Goal: Check status: Check status

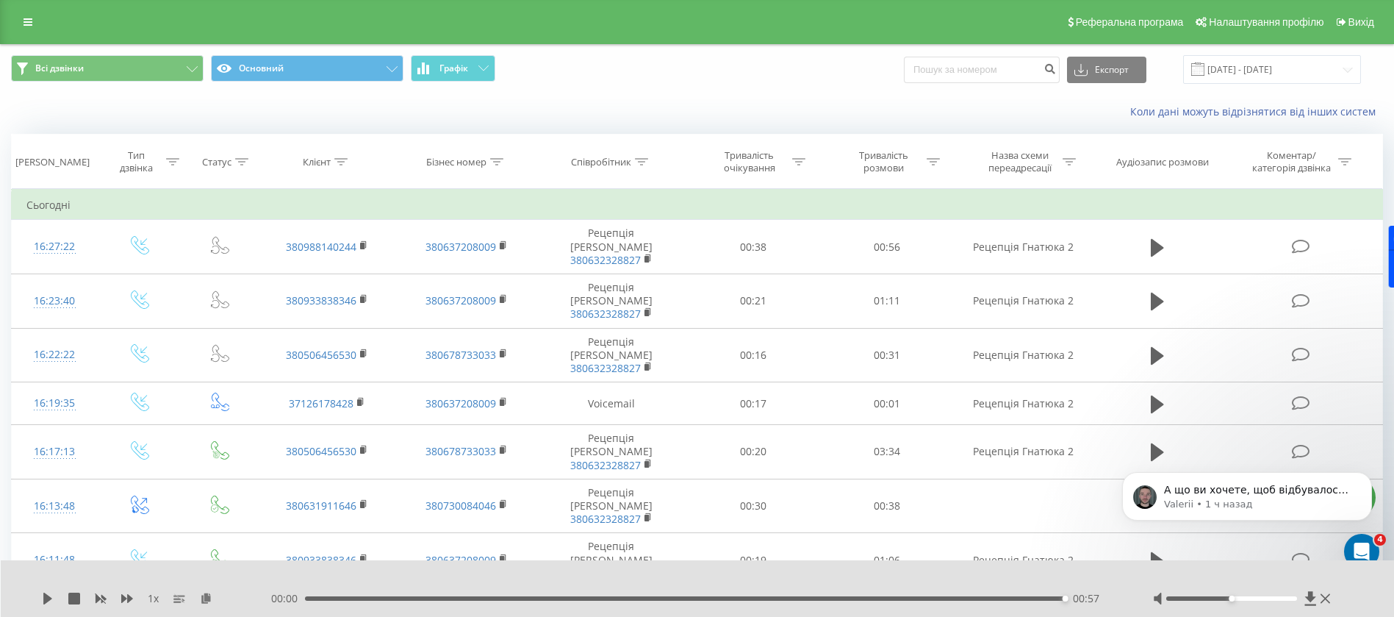
scroll to position [2, 0]
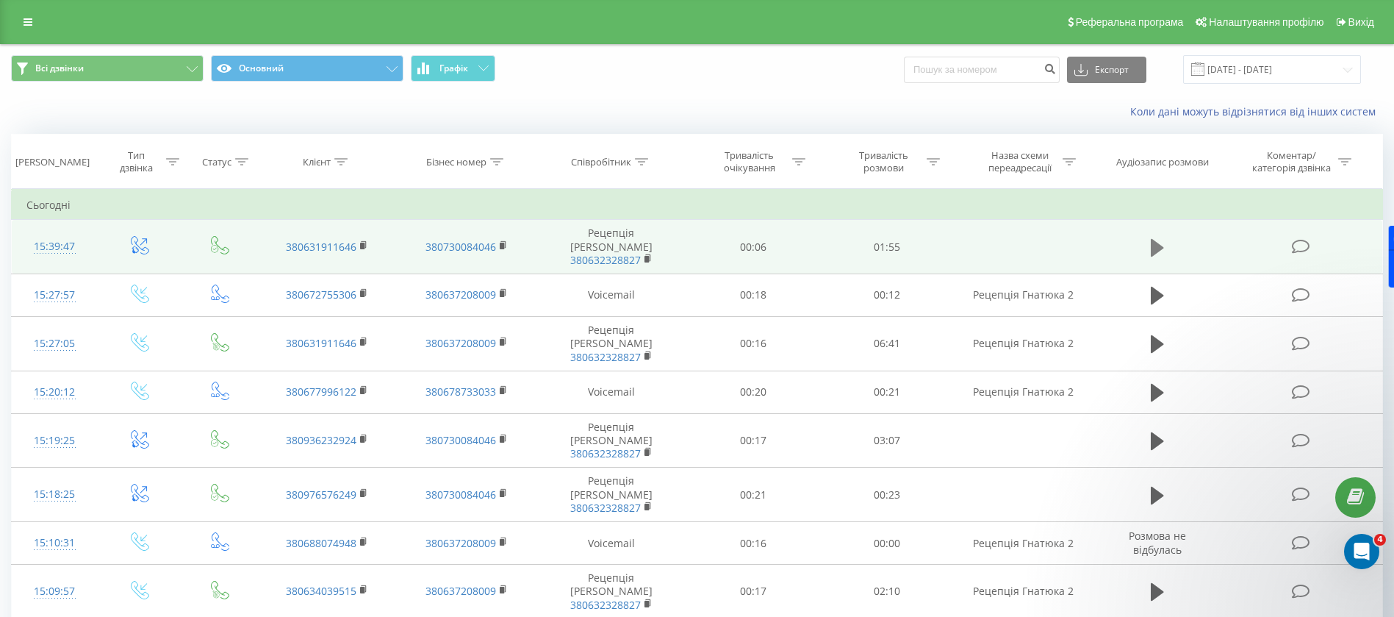
click at [1159, 246] on icon at bounding box center [1157, 247] width 13 height 21
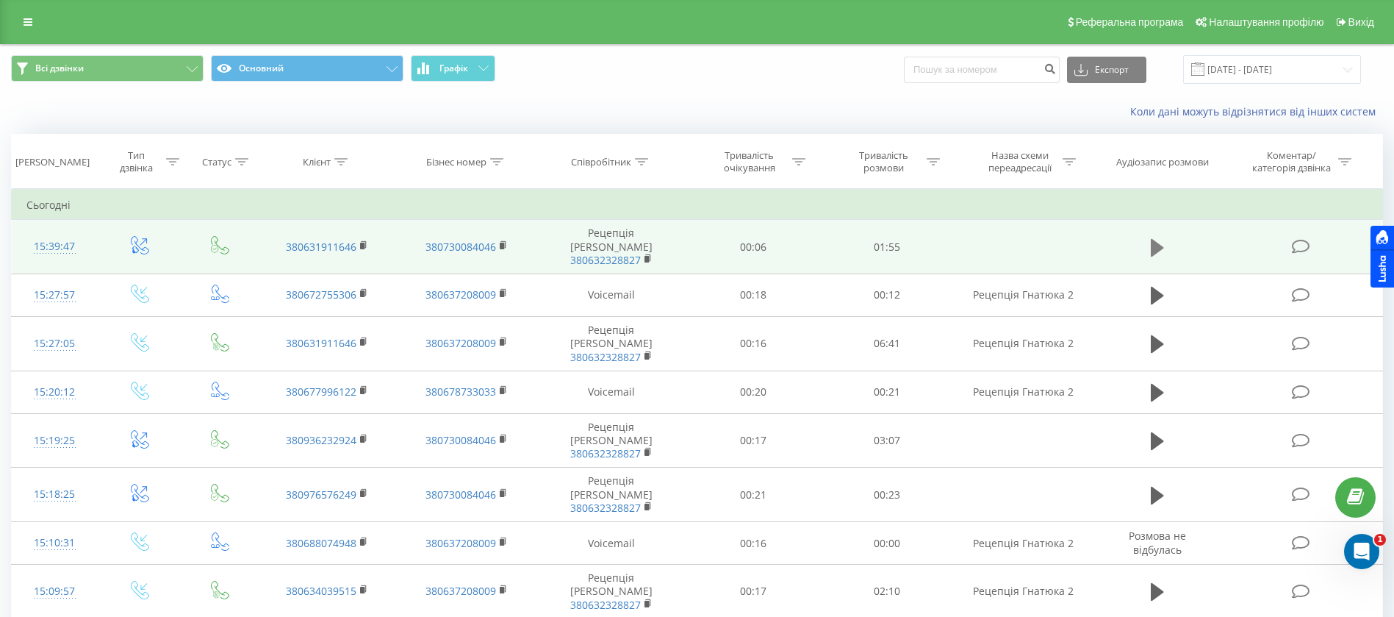
click at [1159, 240] on icon at bounding box center [1157, 247] width 13 height 18
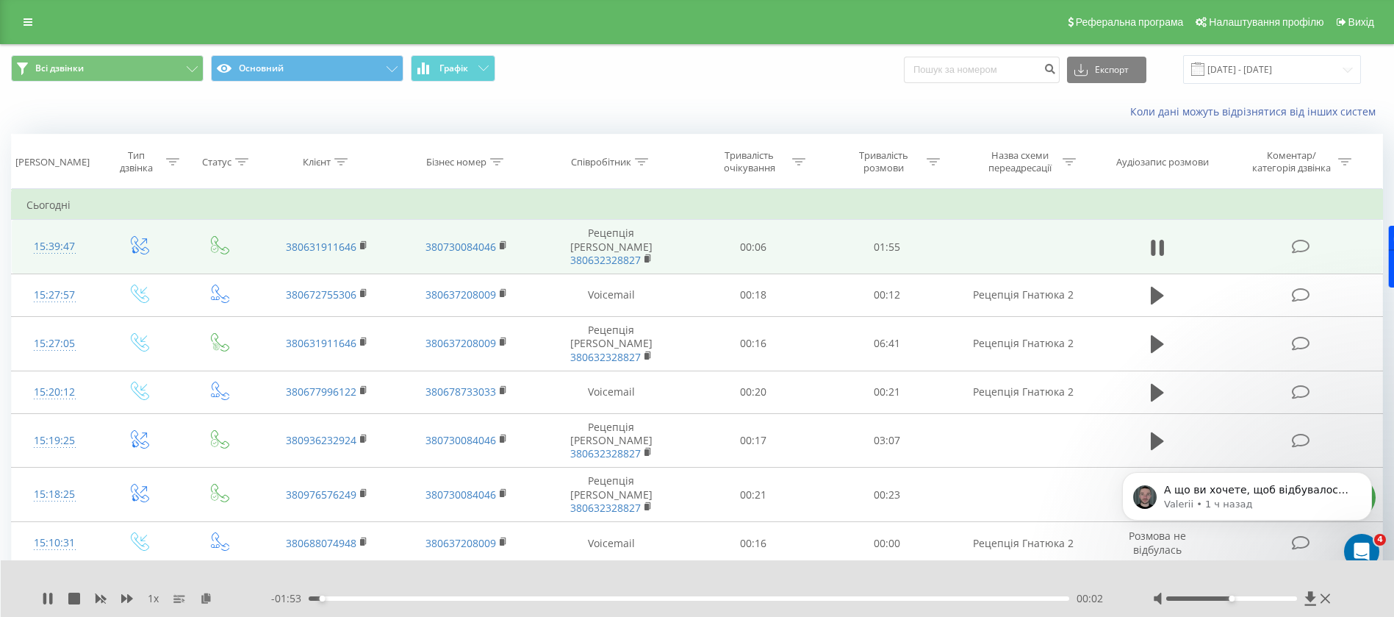
click at [118, 595] on div "1 x" at bounding box center [156, 598] width 229 height 15
click at [124, 598] on icon at bounding box center [127, 598] width 12 height 9
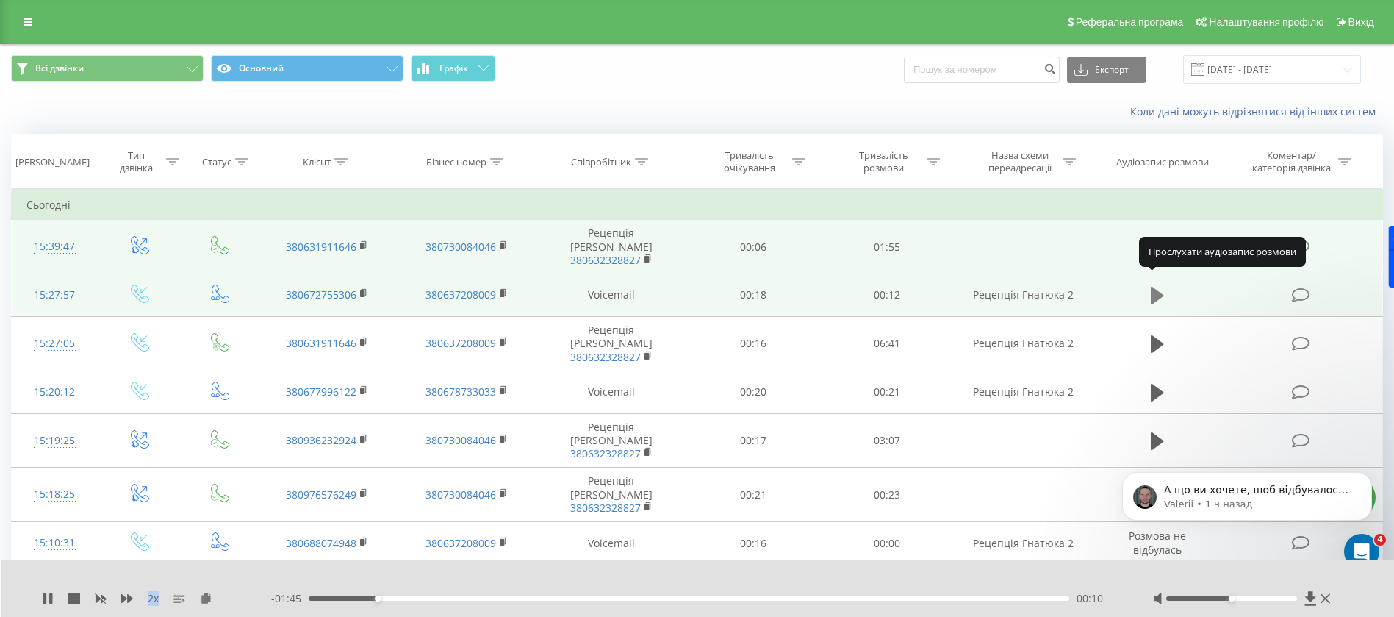
click at [1163, 292] on icon at bounding box center [1157, 295] width 13 height 21
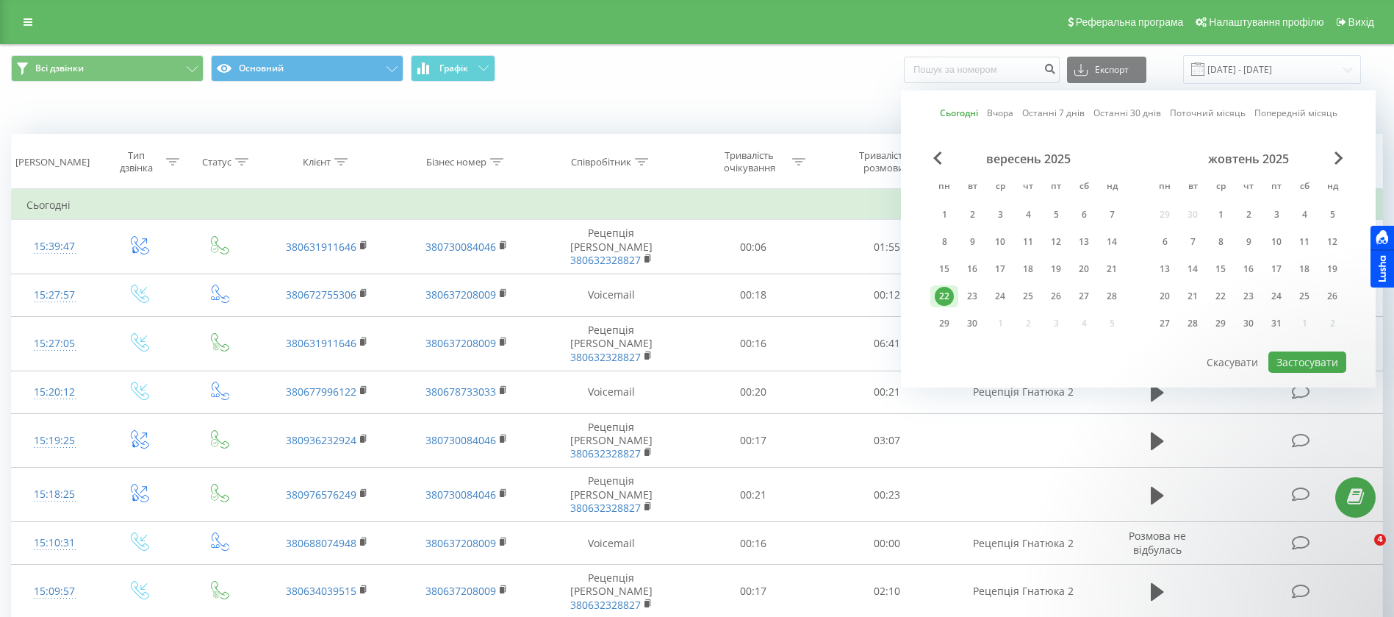
click at [947, 109] on link "Сьогодні" at bounding box center [959, 113] width 38 height 14
click at [1284, 362] on button "Застосувати" at bounding box center [1307, 361] width 78 height 21
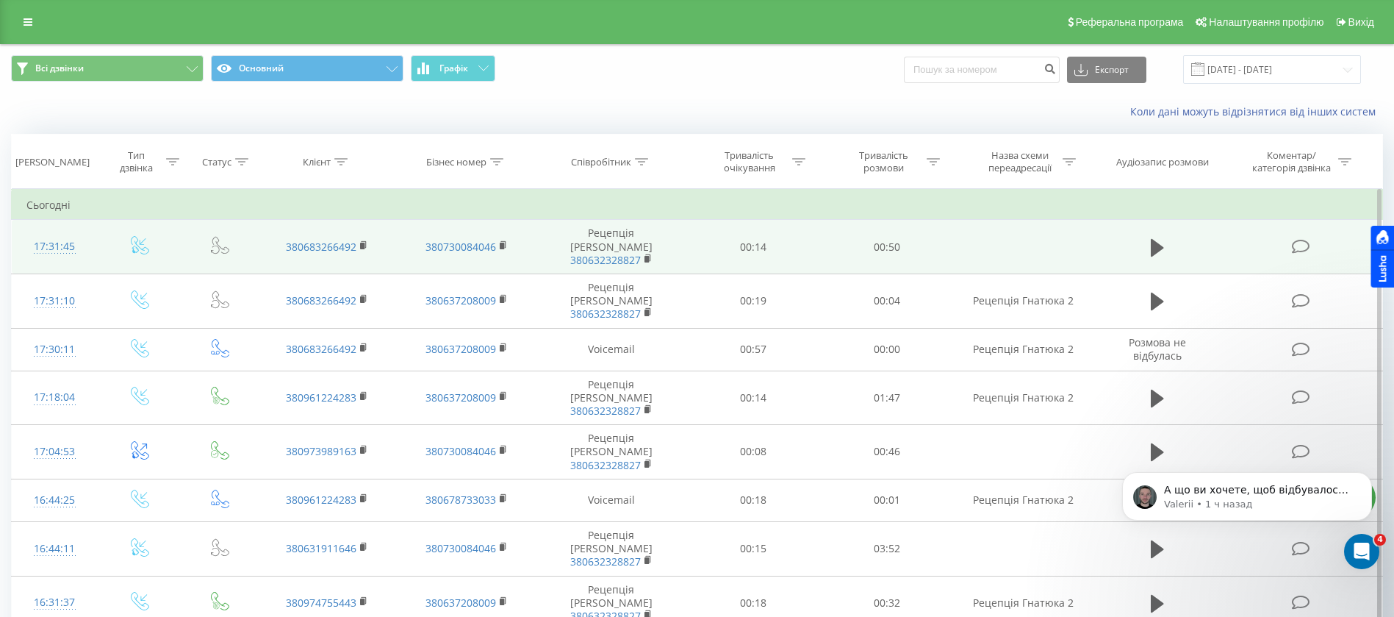
click at [1145, 240] on td at bounding box center [1157, 247] width 129 height 54
click at [1142, 238] on td at bounding box center [1157, 247] width 129 height 54
click at [1160, 237] on icon at bounding box center [1157, 247] width 13 height 21
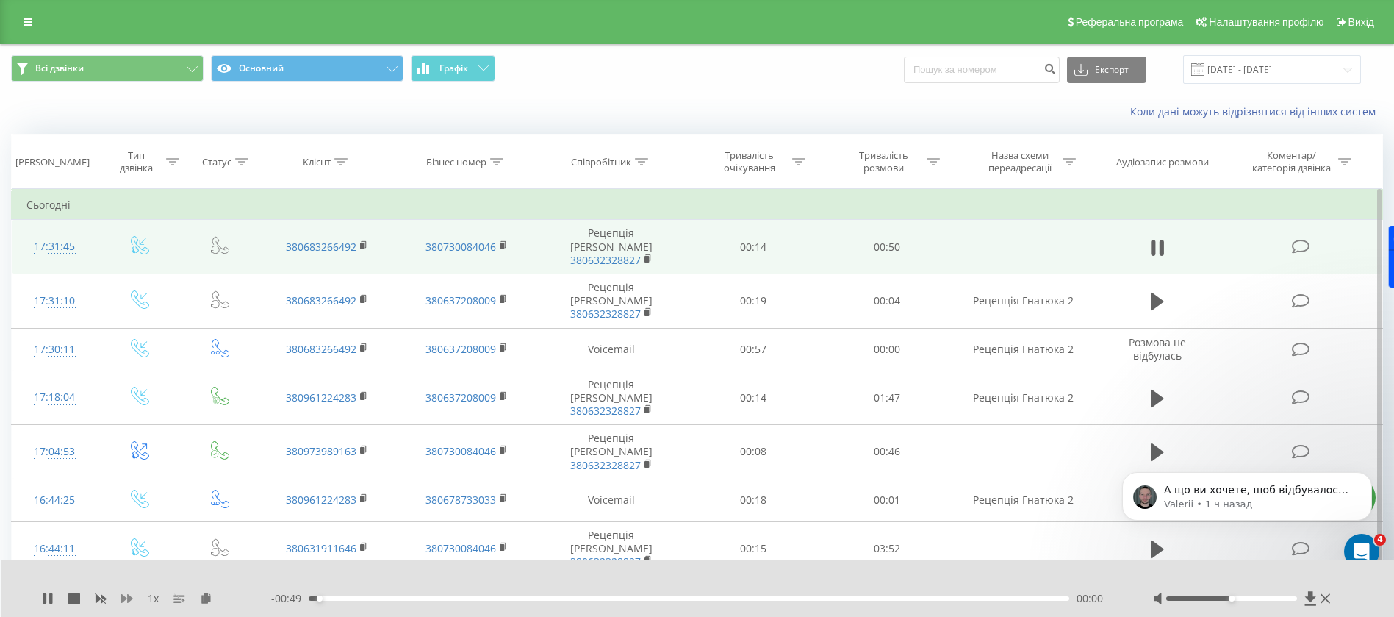
click at [130, 594] on icon at bounding box center [127, 598] width 12 height 12
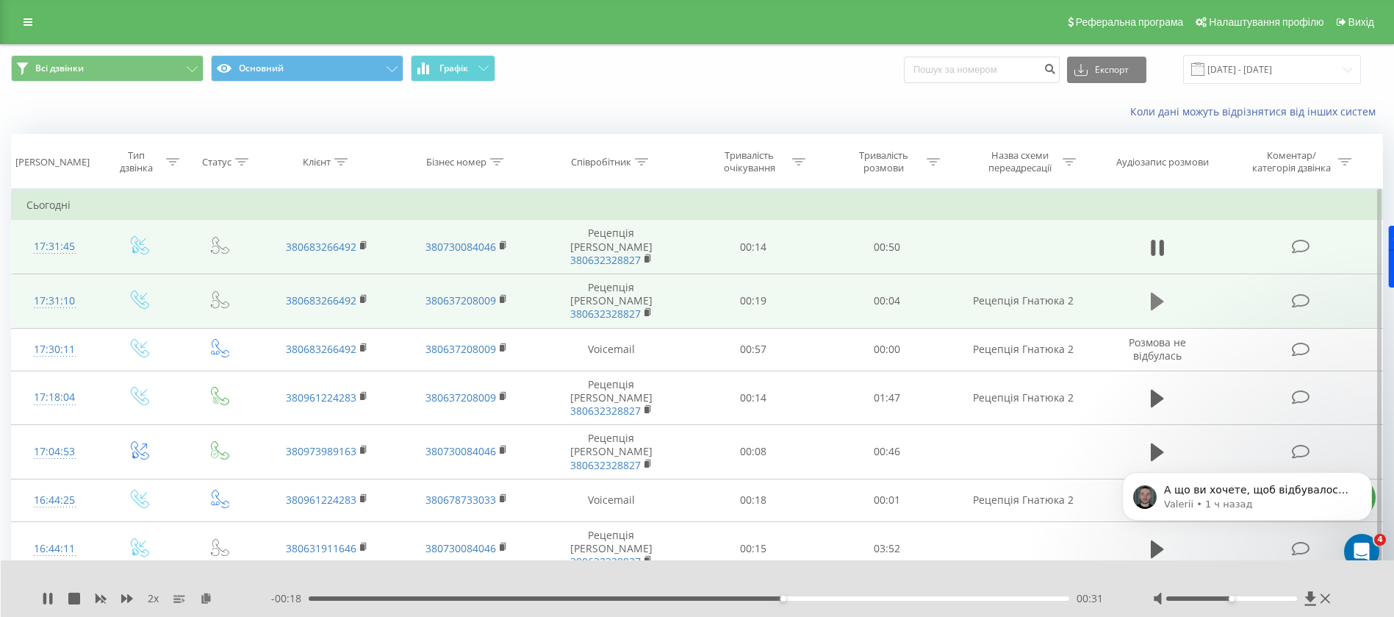
click at [1157, 292] on icon at bounding box center [1157, 301] width 13 height 18
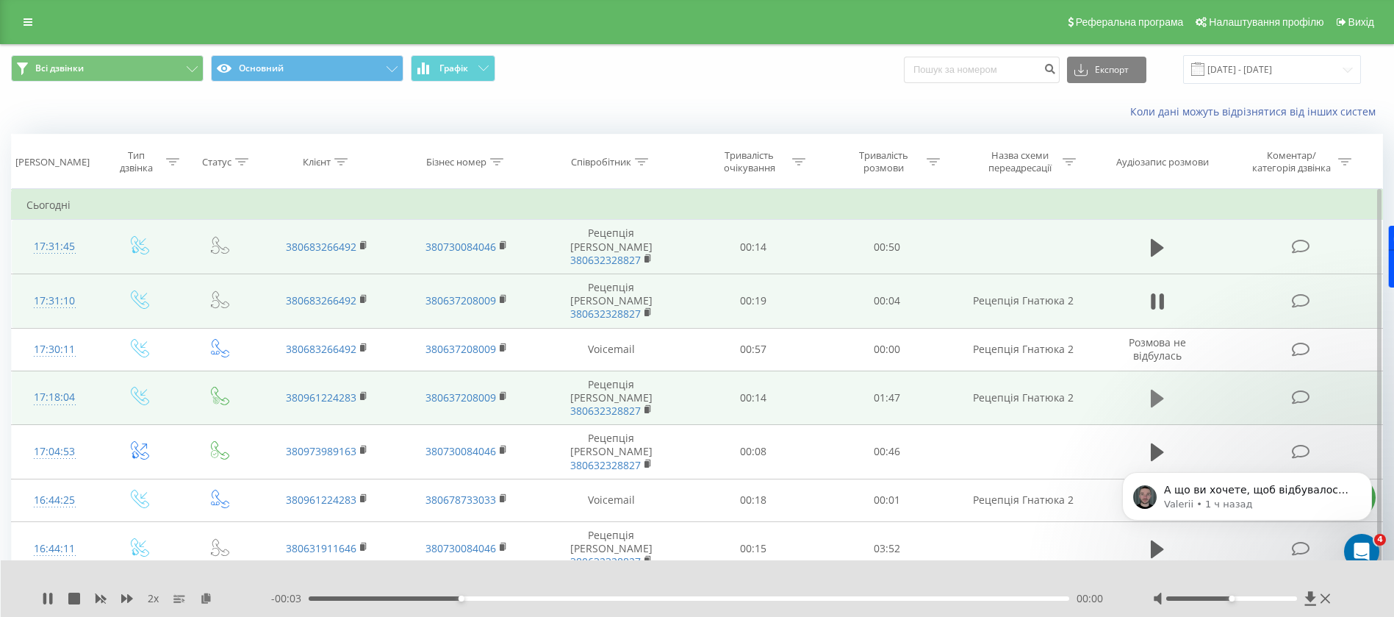
click at [1161, 388] on icon at bounding box center [1157, 398] width 13 height 21
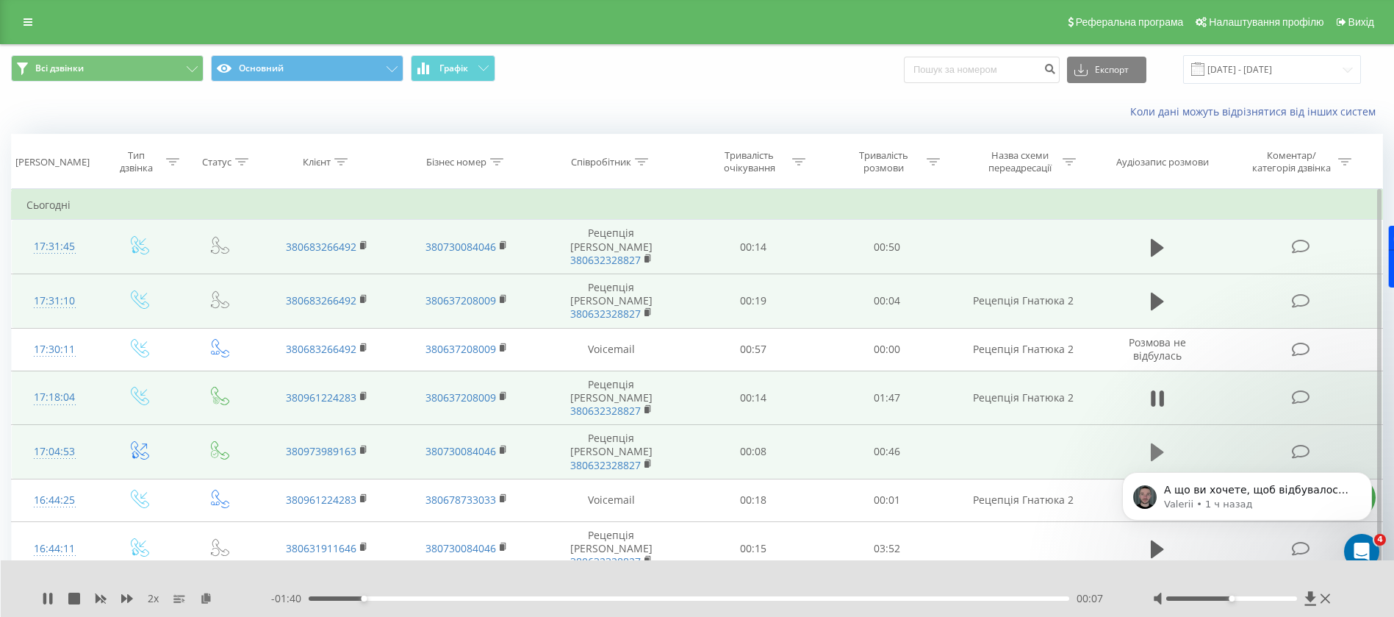
click at [1153, 443] on icon at bounding box center [1157, 452] width 13 height 18
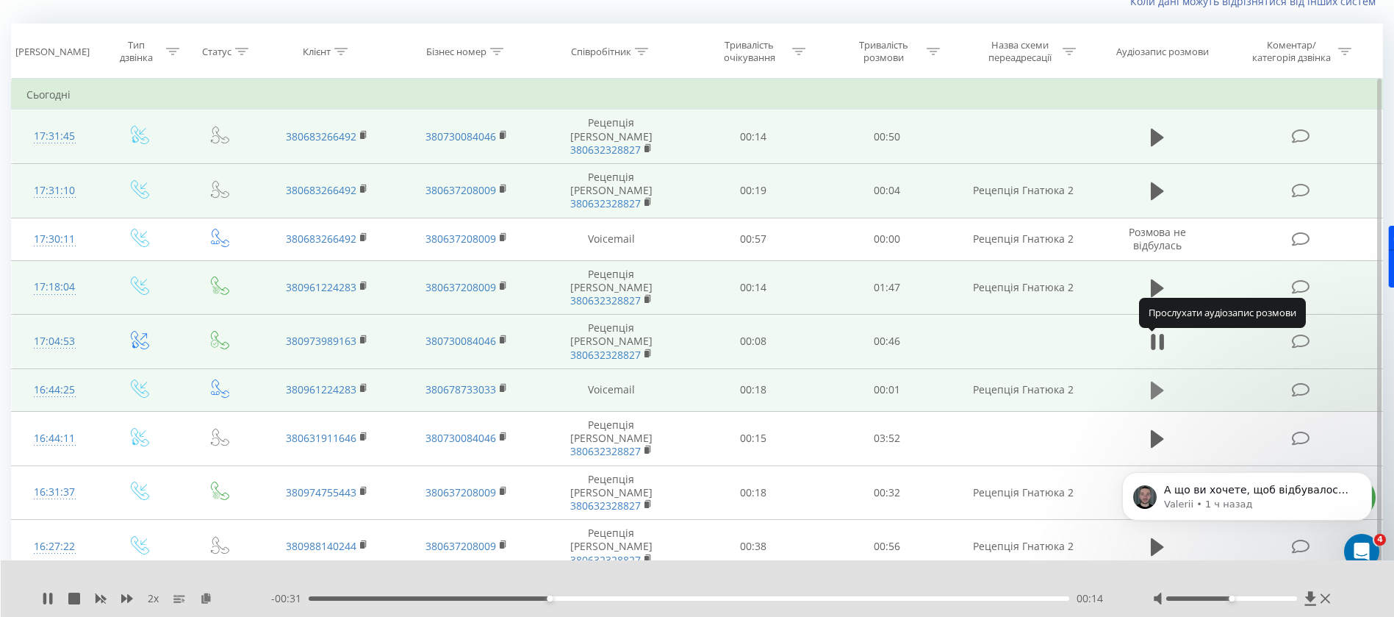
click at [1156, 381] on icon at bounding box center [1157, 390] width 13 height 18
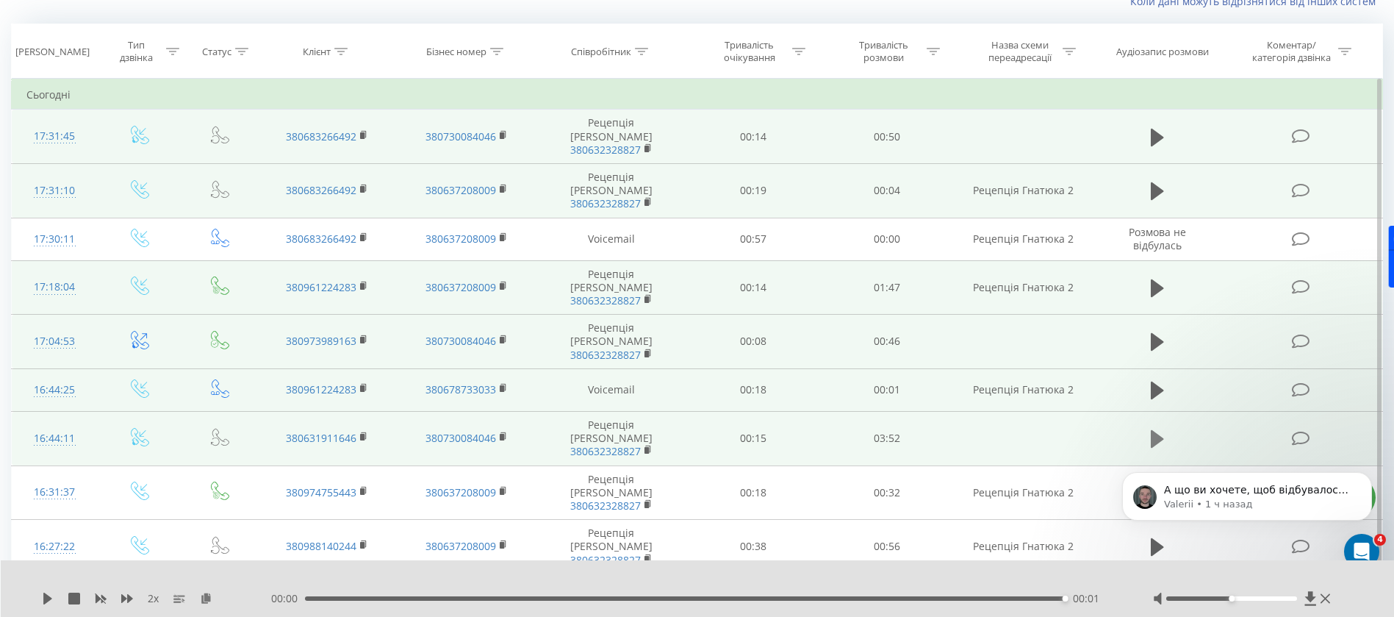
click at [1160, 428] on icon at bounding box center [1157, 438] width 13 height 21
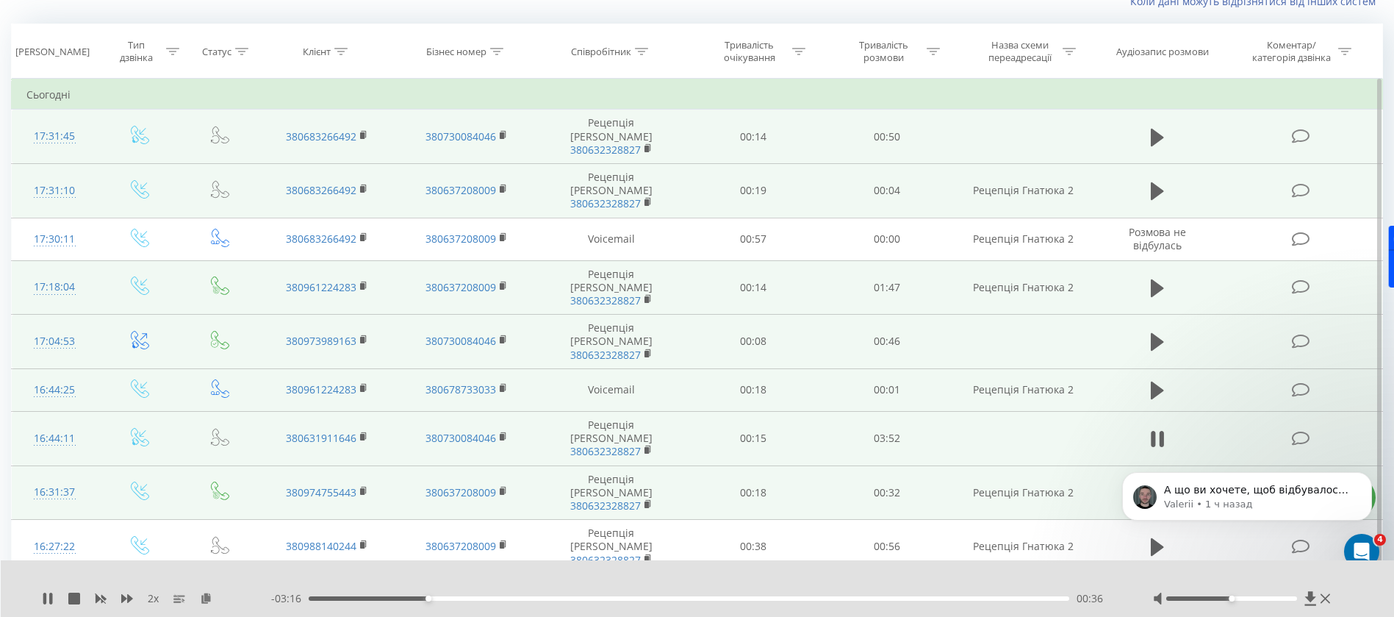
click at [1153, 484] on icon at bounding box center [1157, 493] width 13 height 18
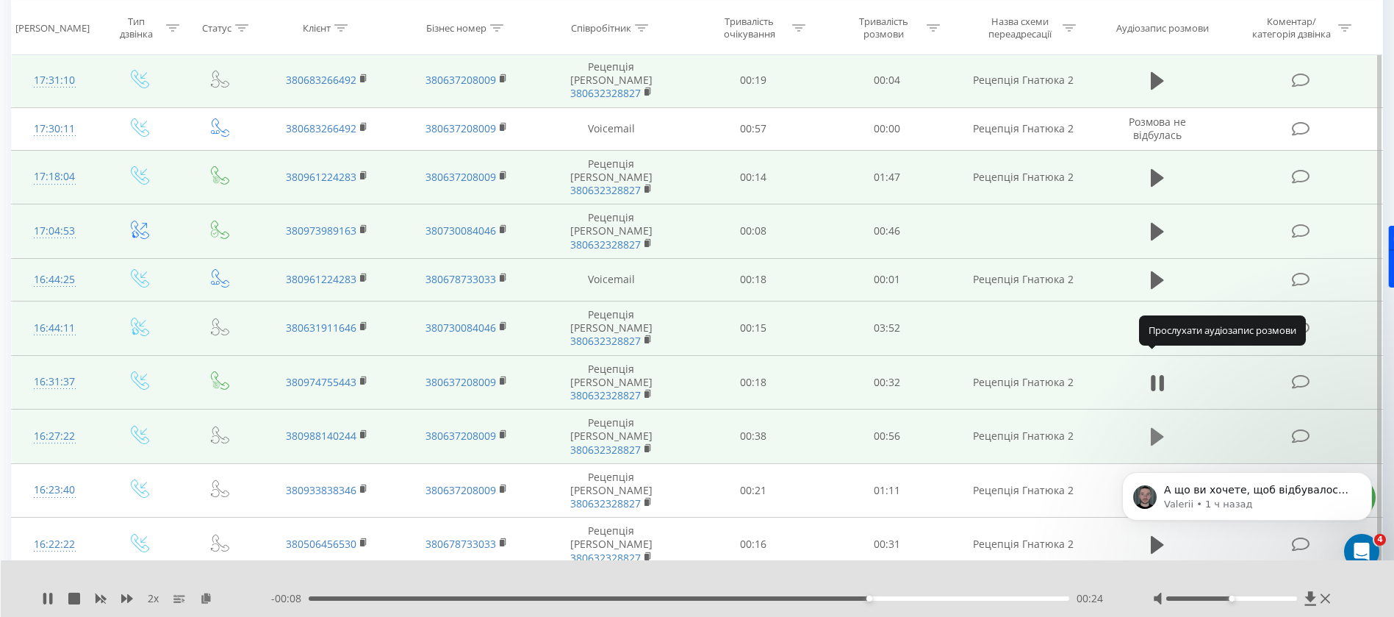
click at [1160, 428] on icon at bounding box center [1157, 437] width 13 height 18
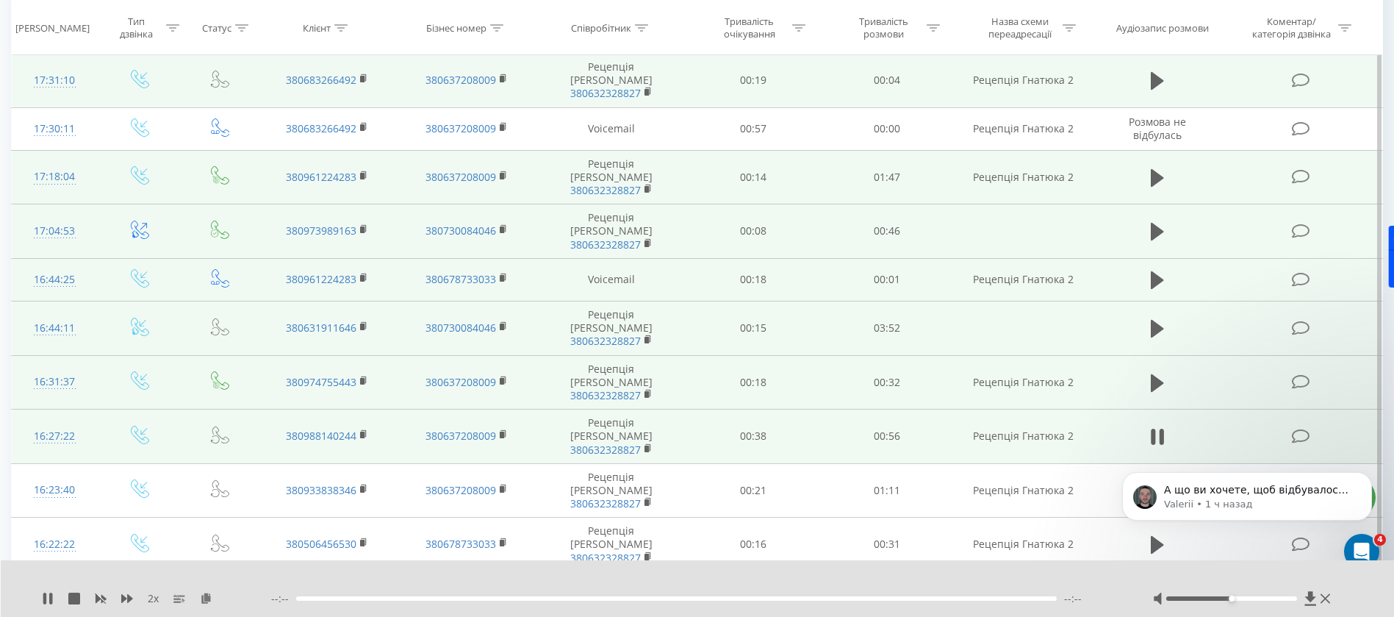
scroll to position [331, 0]
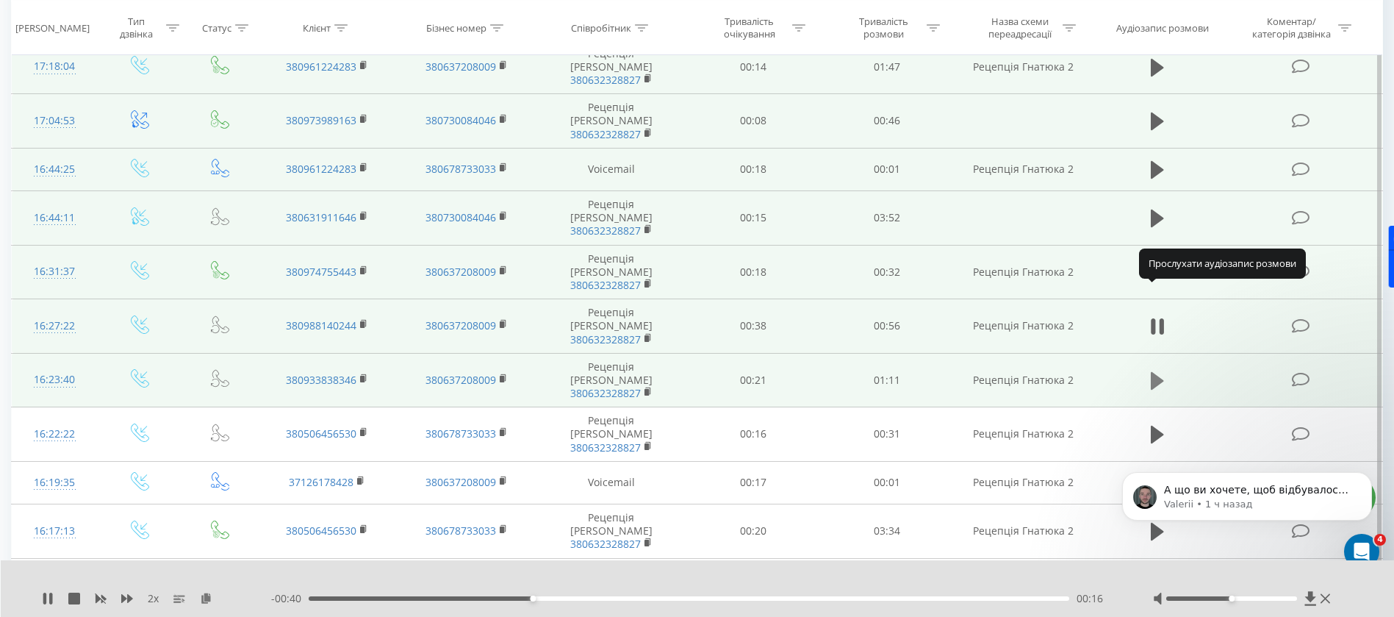
click at [1152, 372] on icon at bounding box center [1157, 381] width 13 height 18
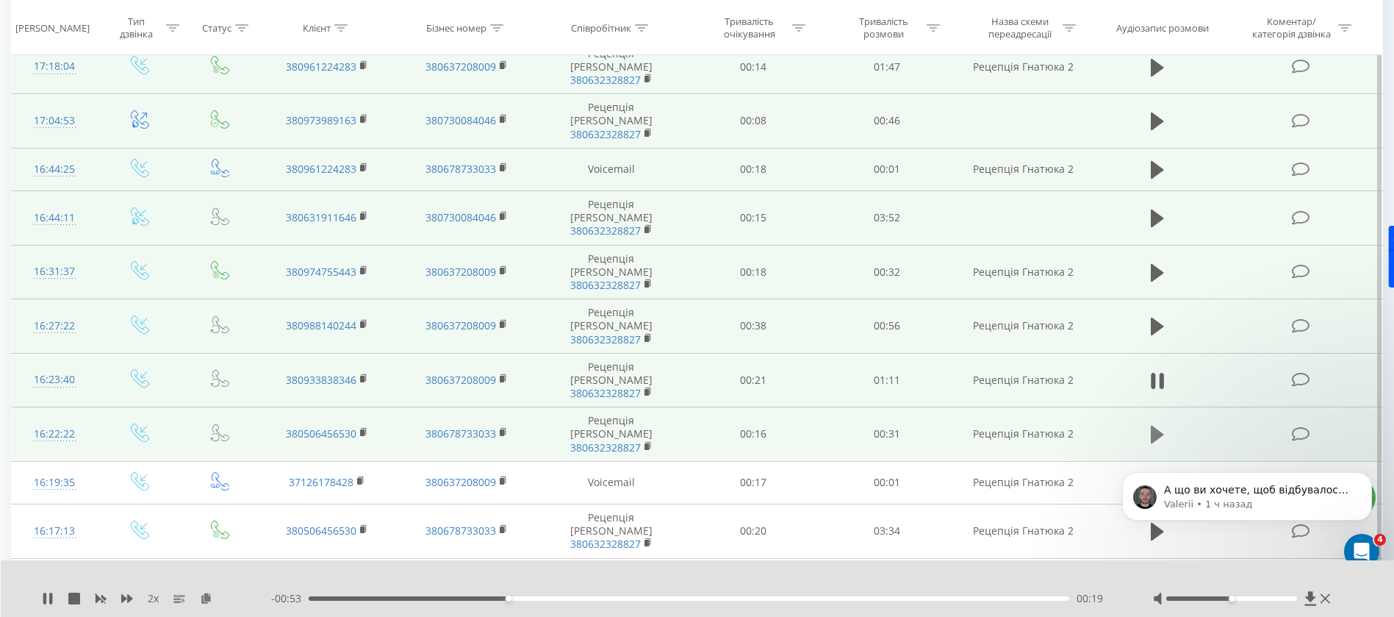
click at [1160, 425] on icon at bounding box center [1157, 434] width 13 height 18
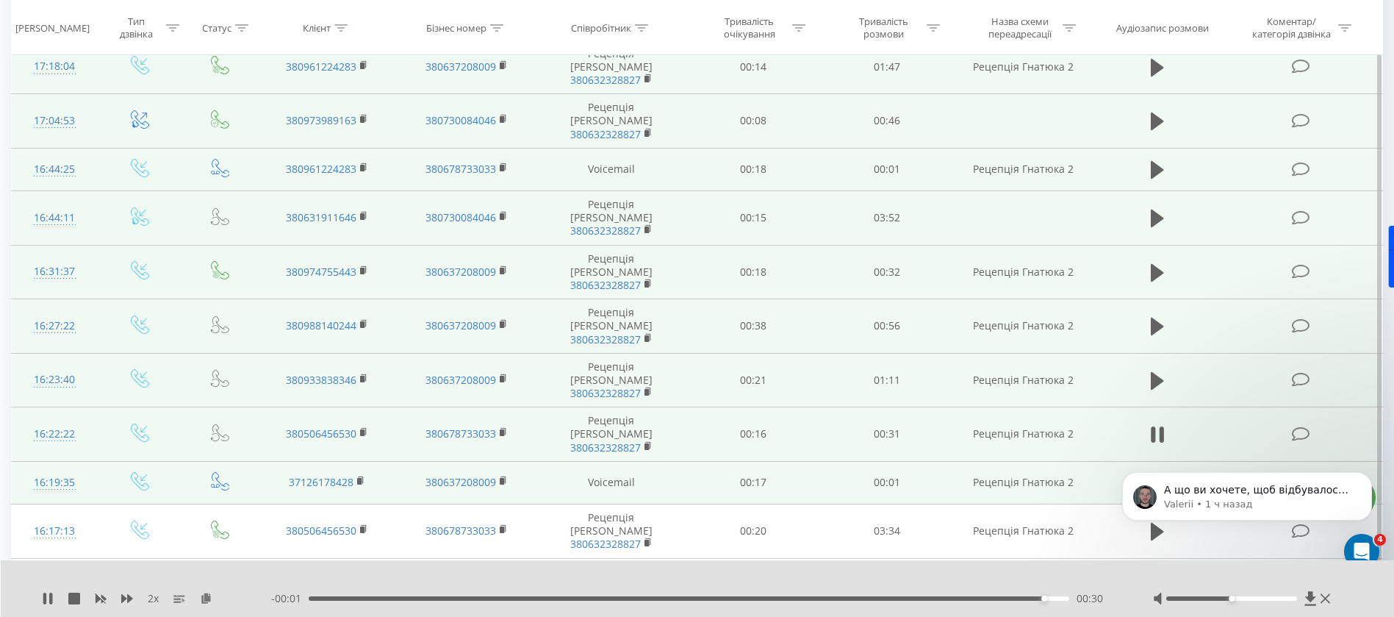
click at [1155, 474] on icon at bounding box center [1157, 483] width 13 height 18
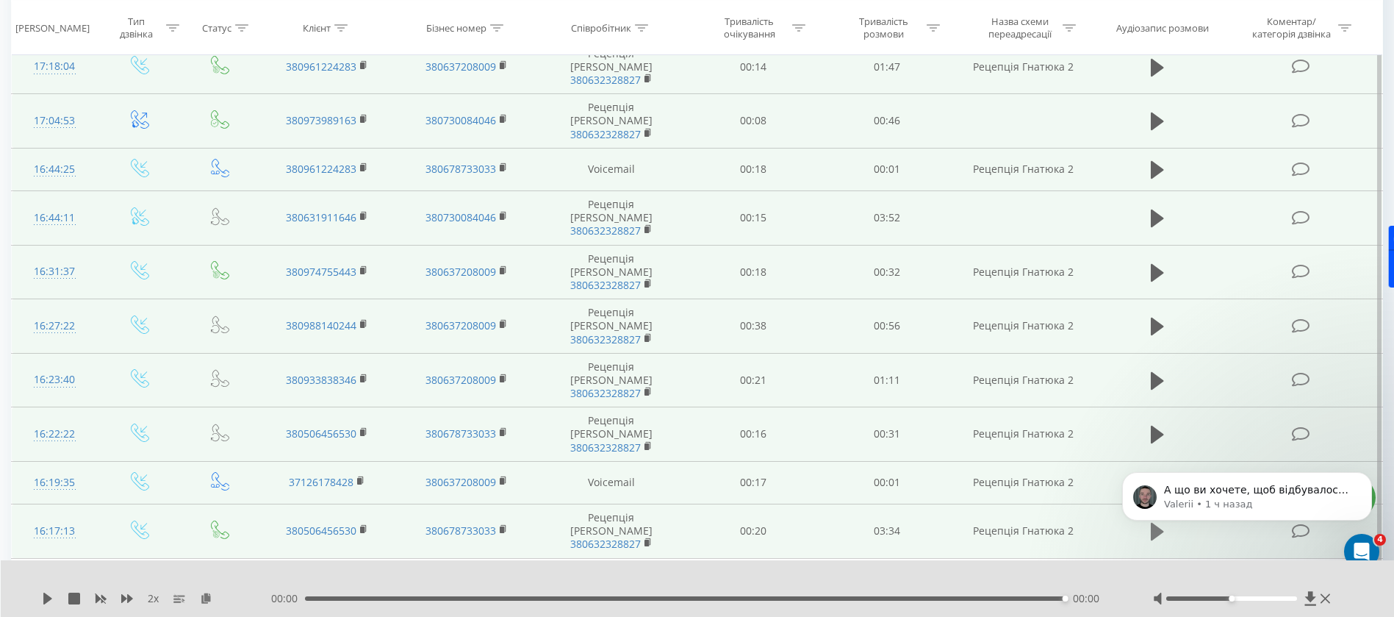
click at [1155, 522] on icon at bounding box center [1157, 531] width 13 height 18
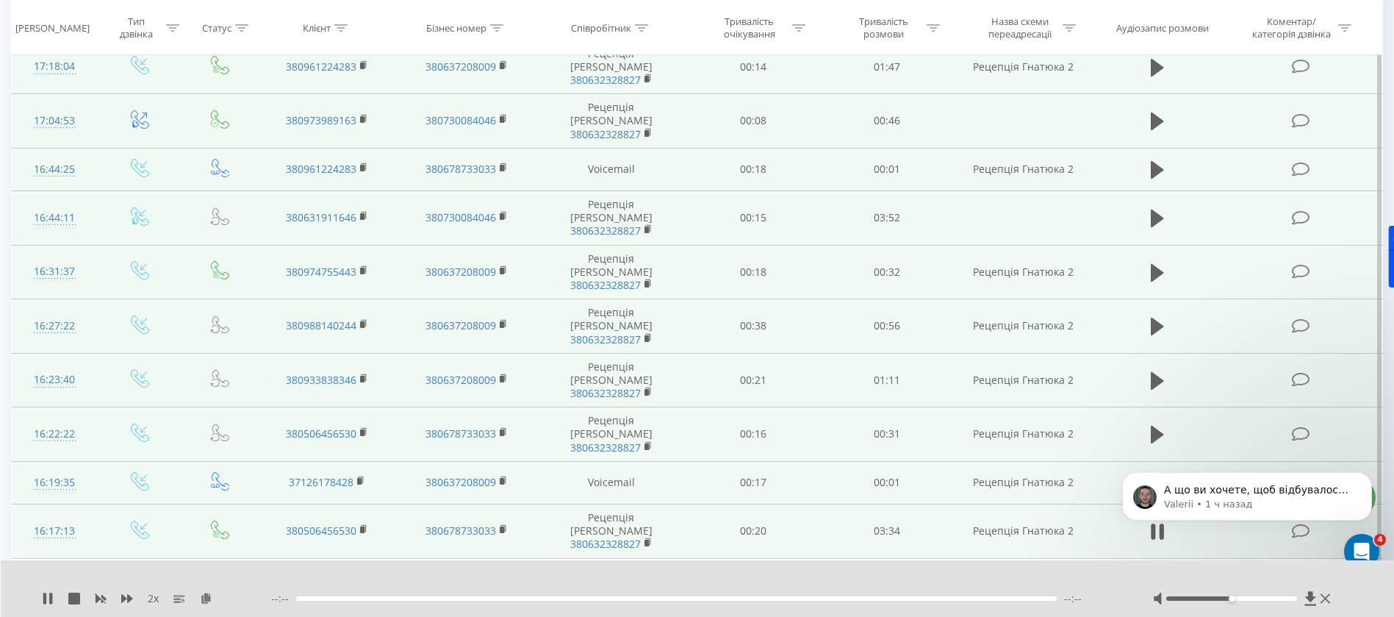
scroll to position [441, 0]
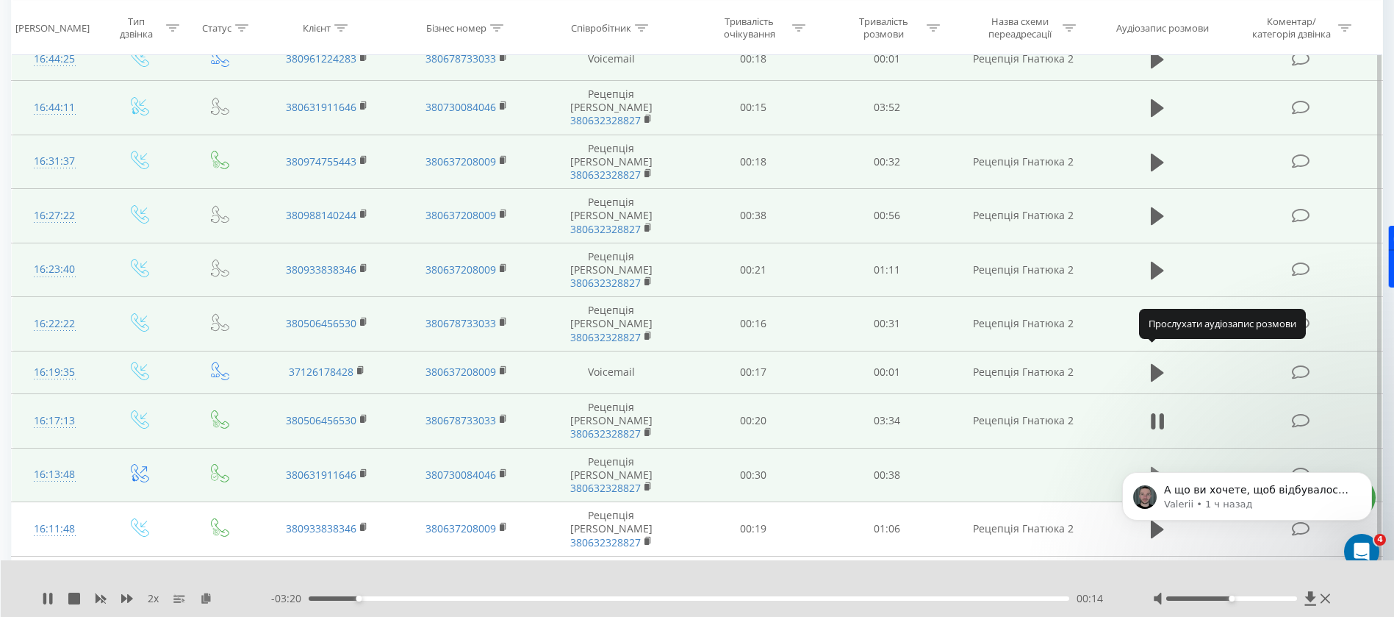
click at [1152, 467] on icon at bounding box center [1157, 476] width 13 height 18
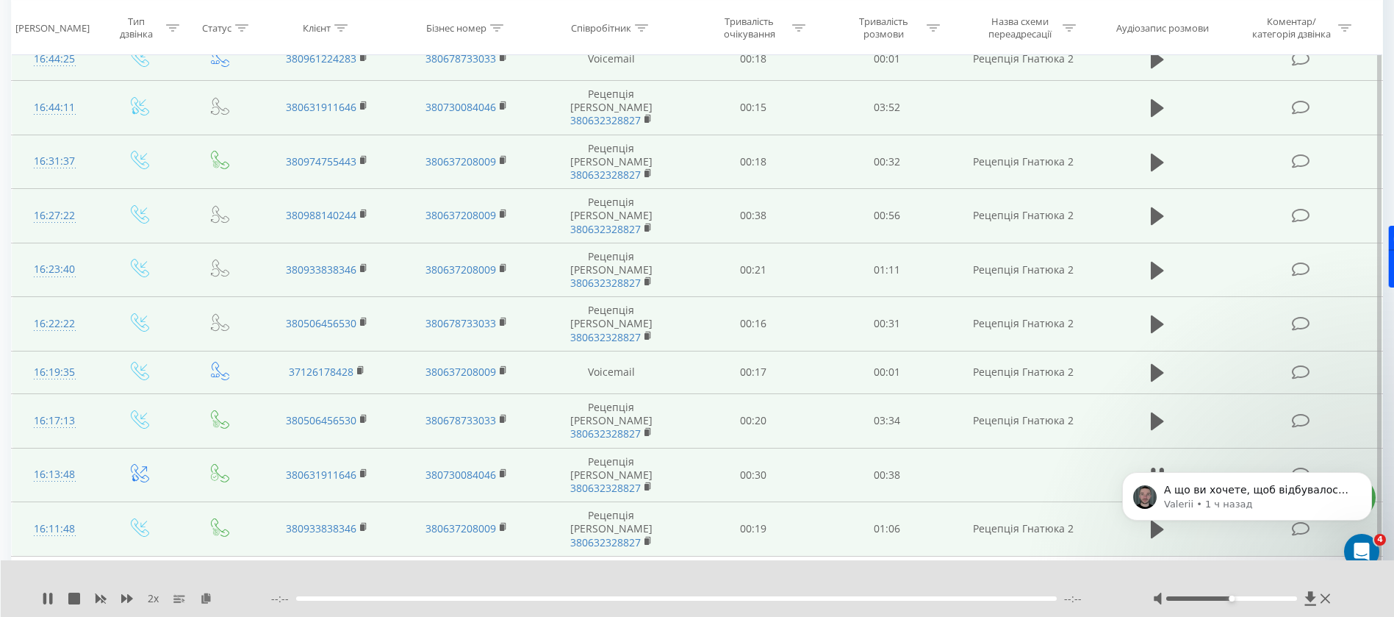
scroll to position [551, 0]
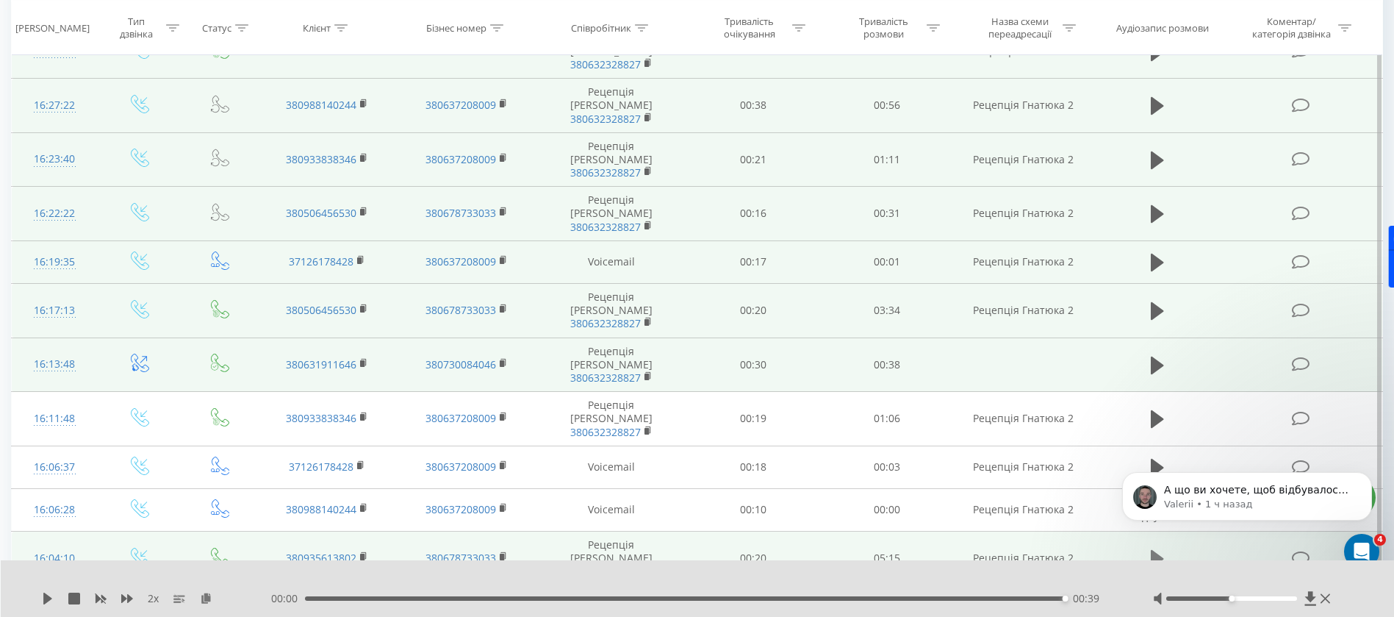
click at [1160, 548] on icon at bounding box center [1157, 558] width 13 height 21
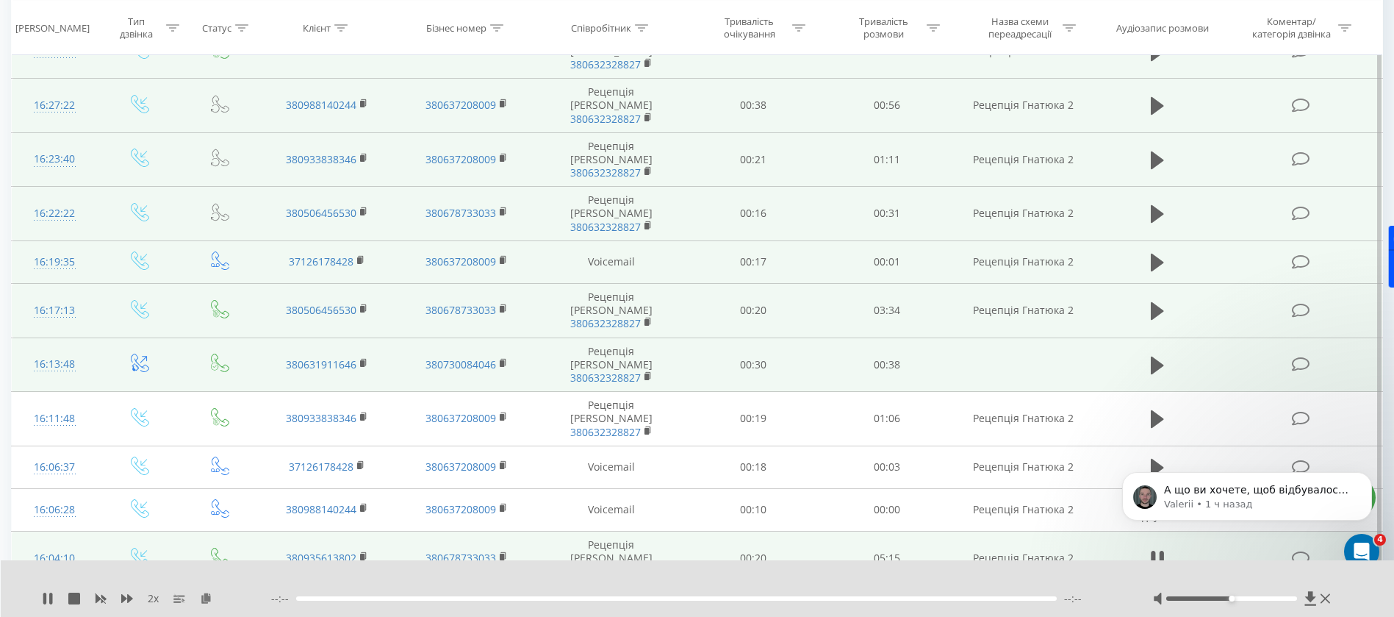
scroll to position [661, 0]
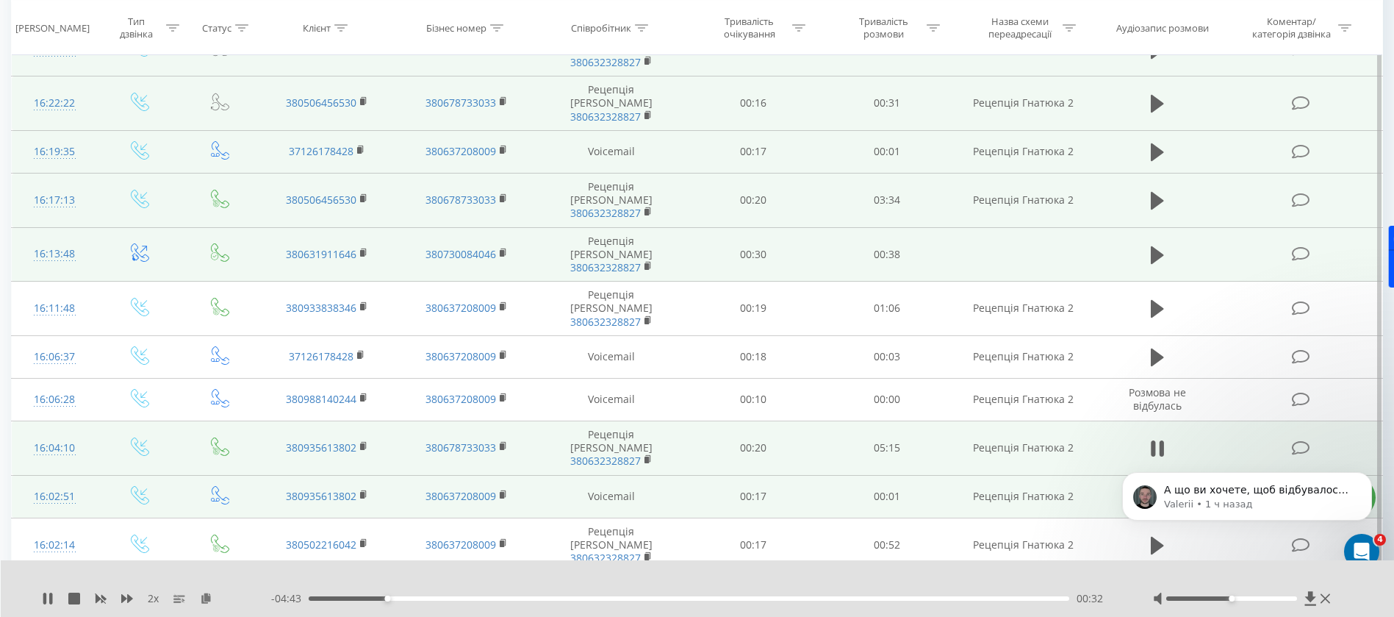
click at [1161, 488] on icon at bounding box center [1157, 497] width 13 height 18
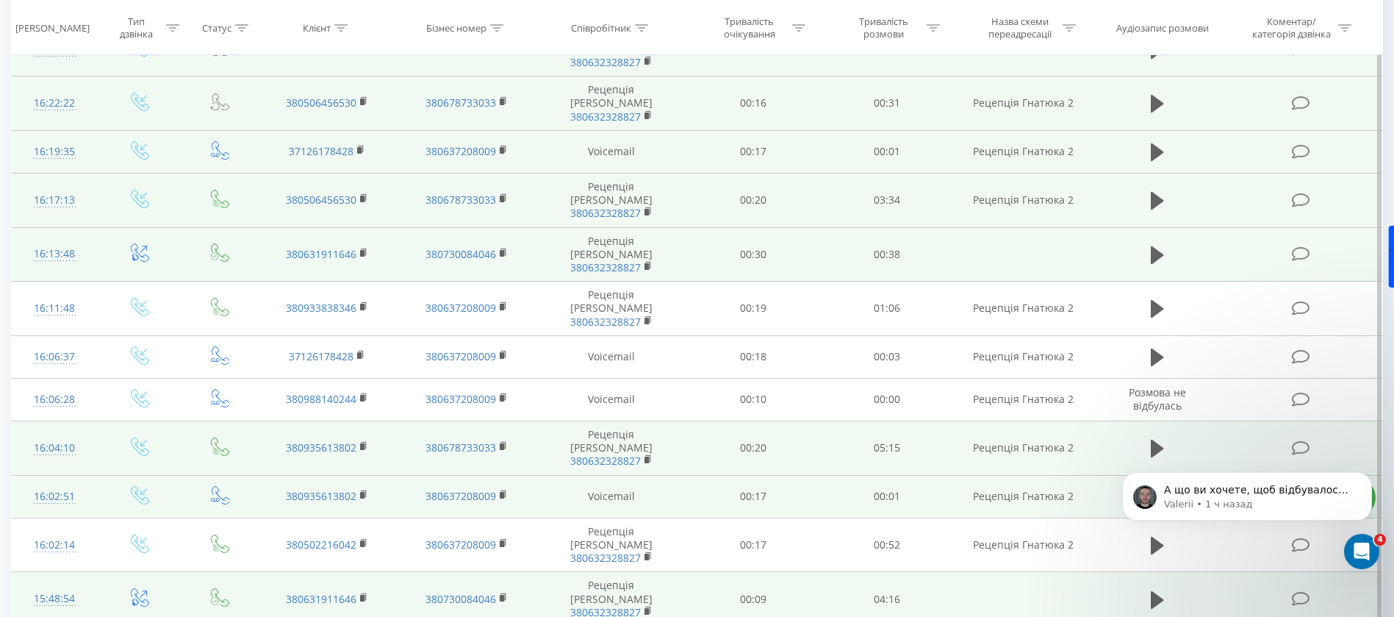
scroll to position [727, 0]
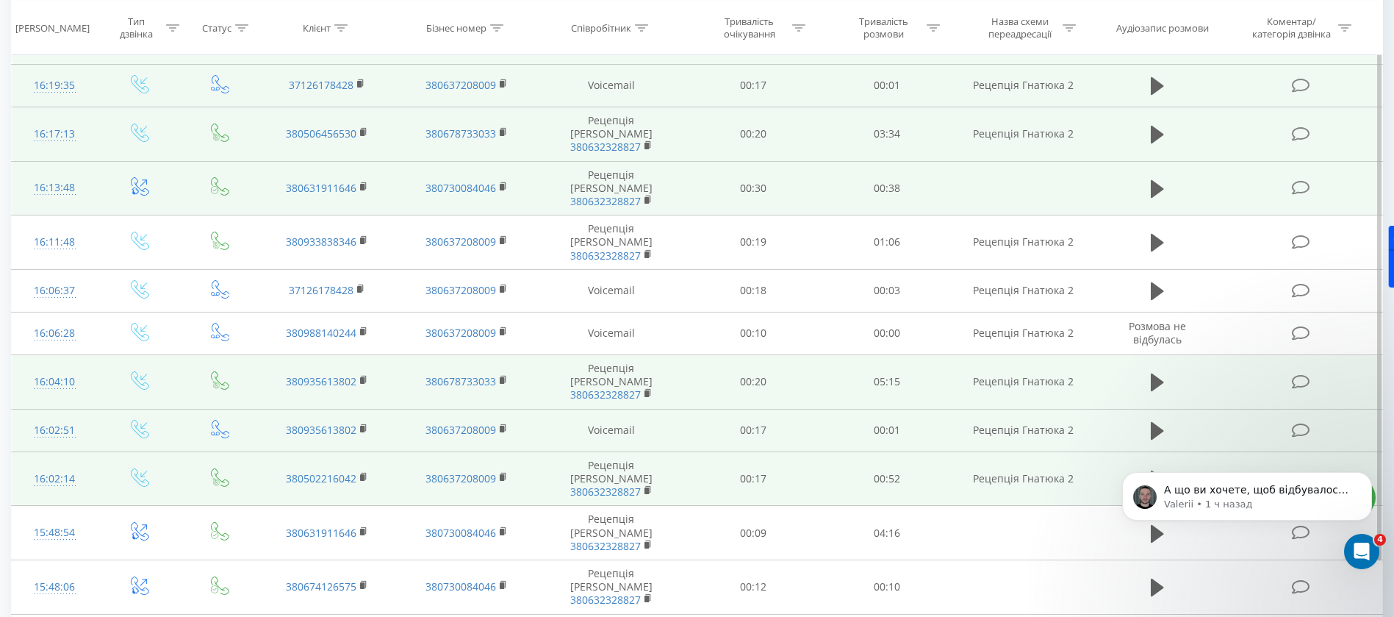
click at [1152, 470] on icon at bounding box center [1157, 479] width 13 height 18
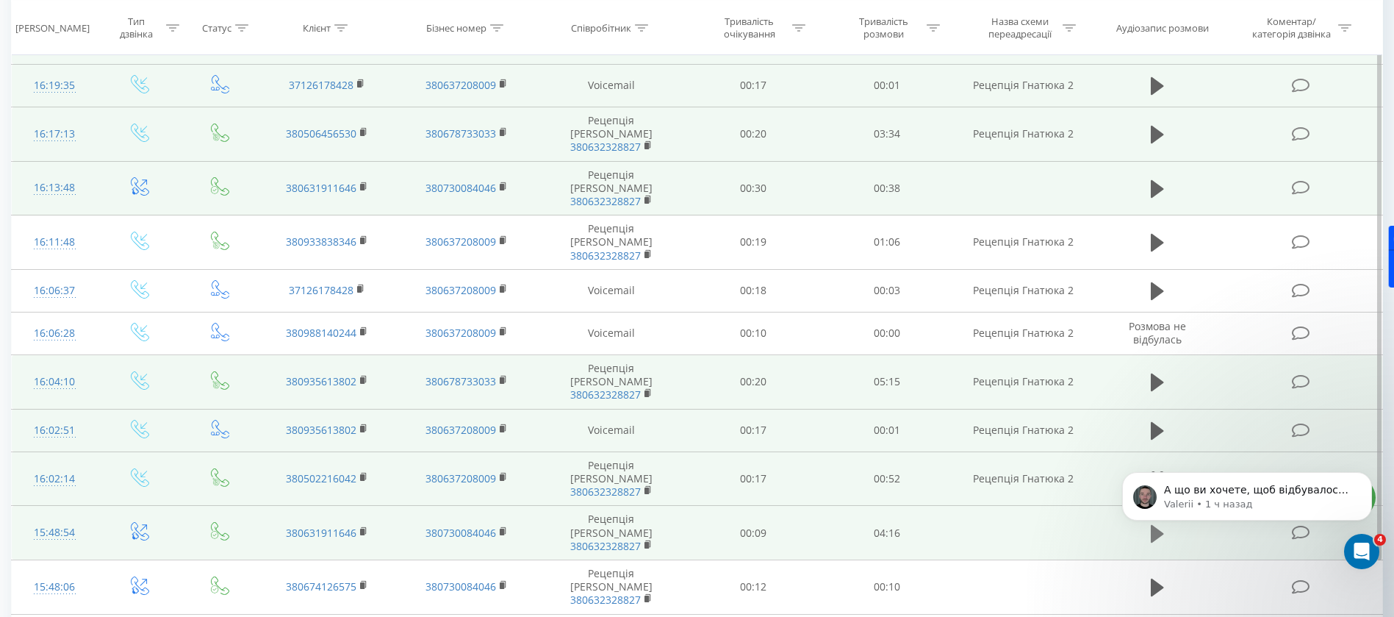
click at [1157, 524] on icon at bounding box center [1157, 533] width 13 height 18
click at [1157, 523] on icon at bounding box center [1157, 533] width 13 height 21
